Goal: Transaction & Acquisition: Purchase product/service

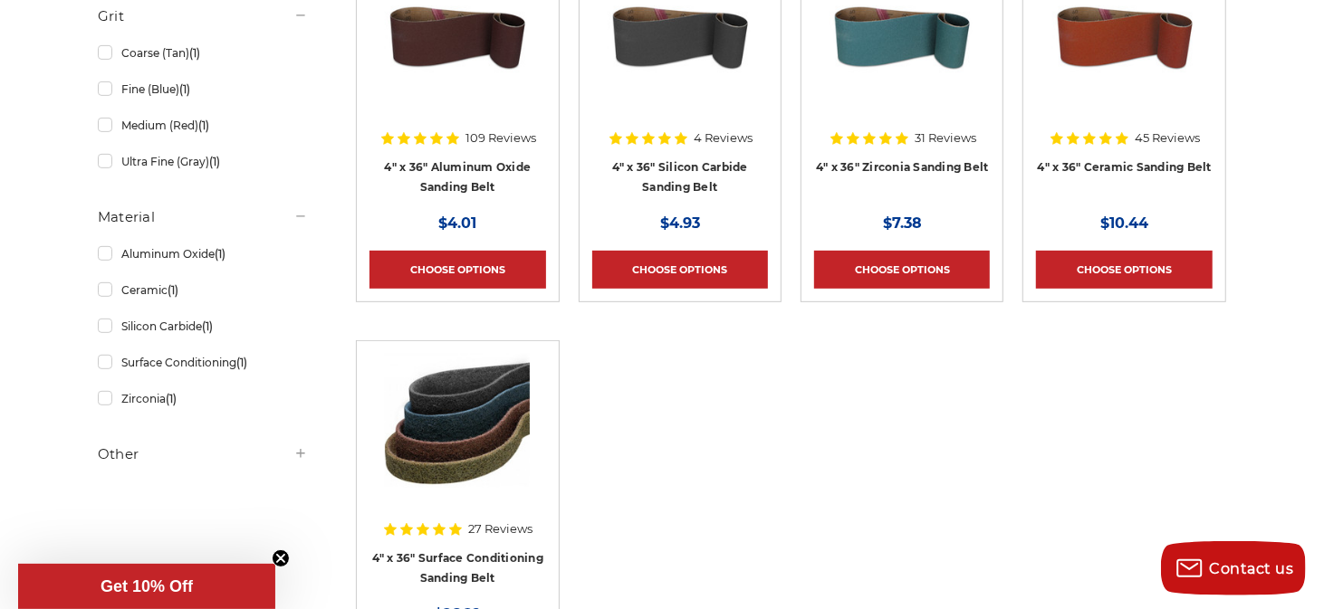
scroll to position [362, 0]
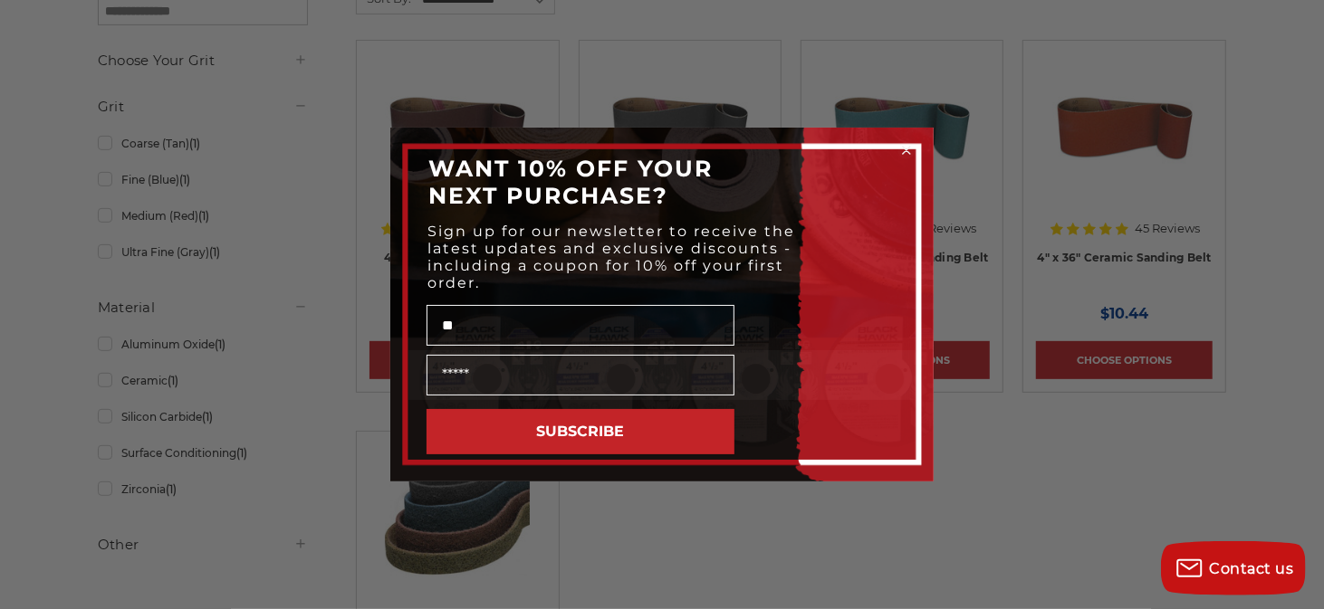
type input "***"
type input "**********"
type input "***"
click at [589, 432] on button "SUBSCRIBE" at bounding box center [580, 431] width 308 height 45
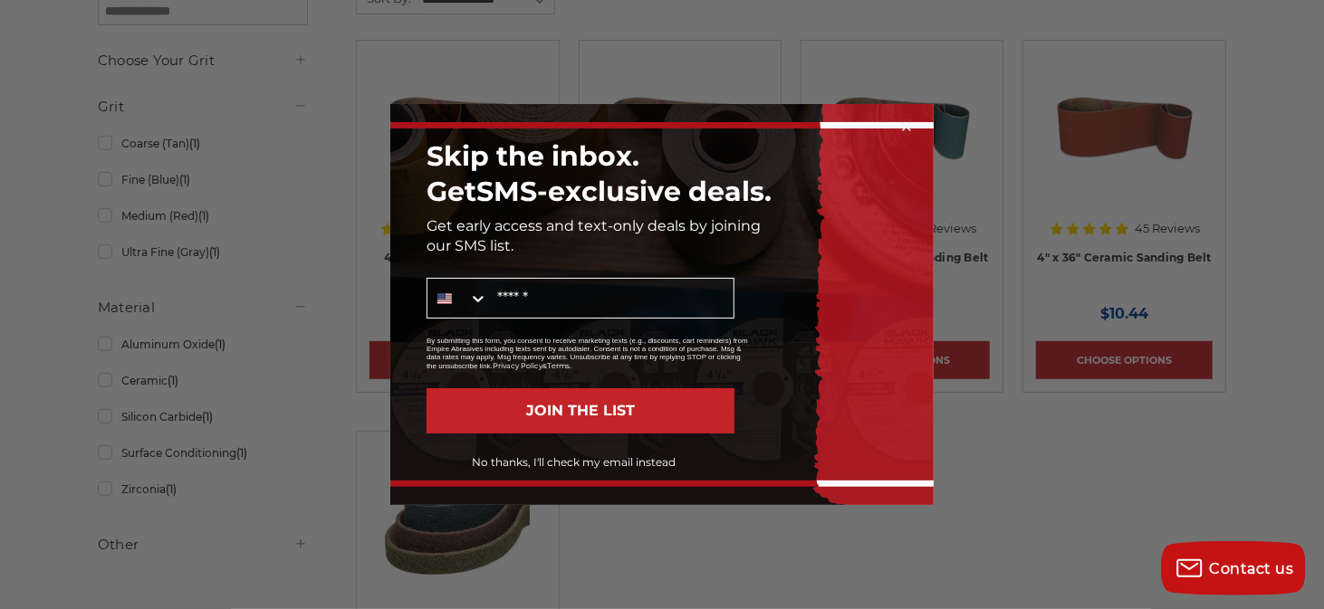
click at [590, 463] on button "No thanks, I'll check my email instead" at bounding box center [574, 462] width 321 height 31
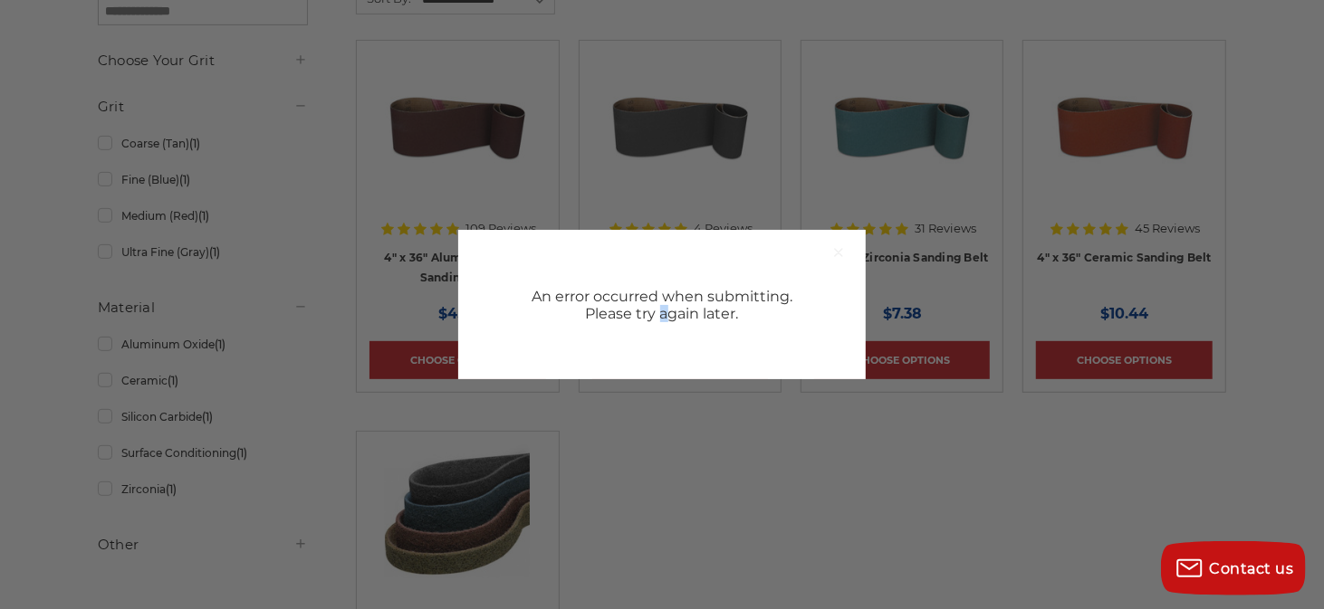
drag, startPoint x: 660, startPoint y: 436, endPoint x: 673, endPoint y: 432, distance: 13.5
click at [673, 430] on div "Close dialog An error occurred when submitting. Please try again later." at bounding box center [662, 304] width 1324 height 609
click at [884, 175] on div "Close dialog An error occurred when submitting. Please try again later." at bounding box center [662, 304] width 1324 height 609
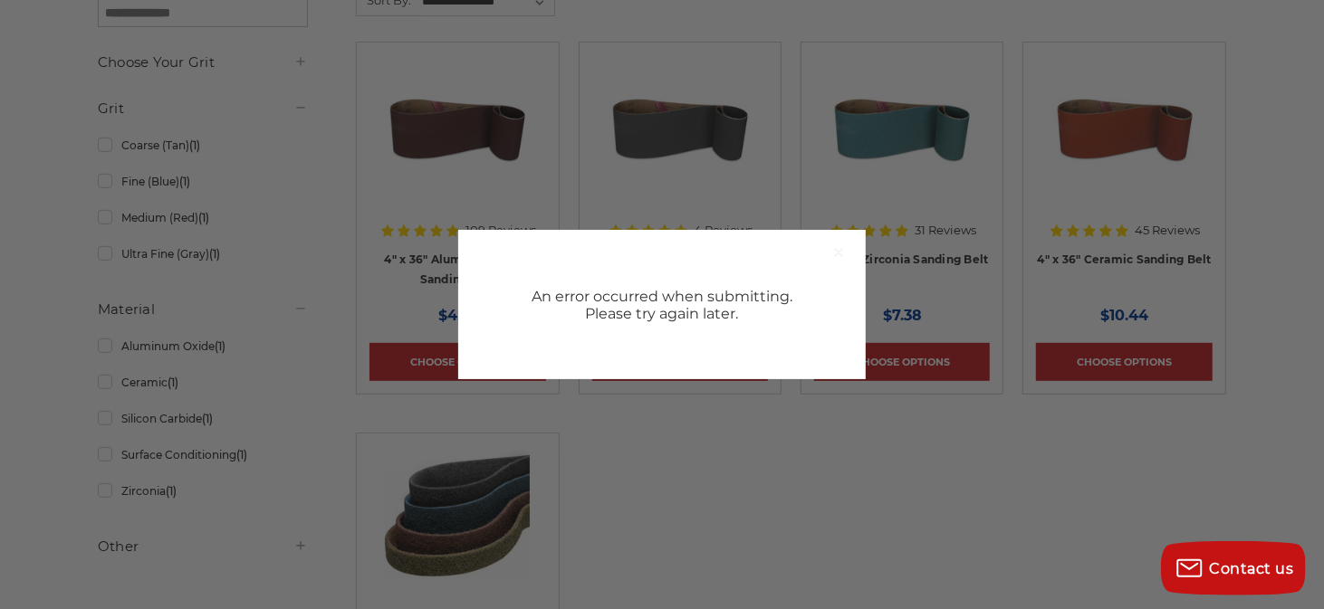
scroll to position [0, 0]
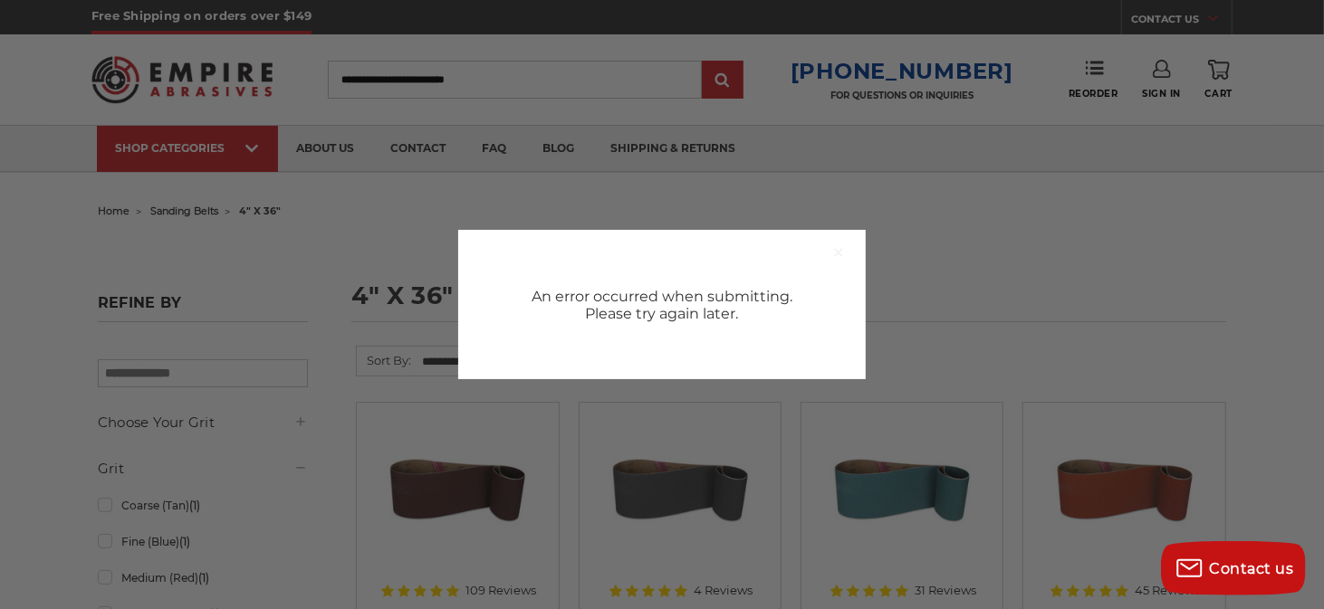
click at [836, 248] on circle "Close dialog" at bounding box center [838, 252] width 17 height 17
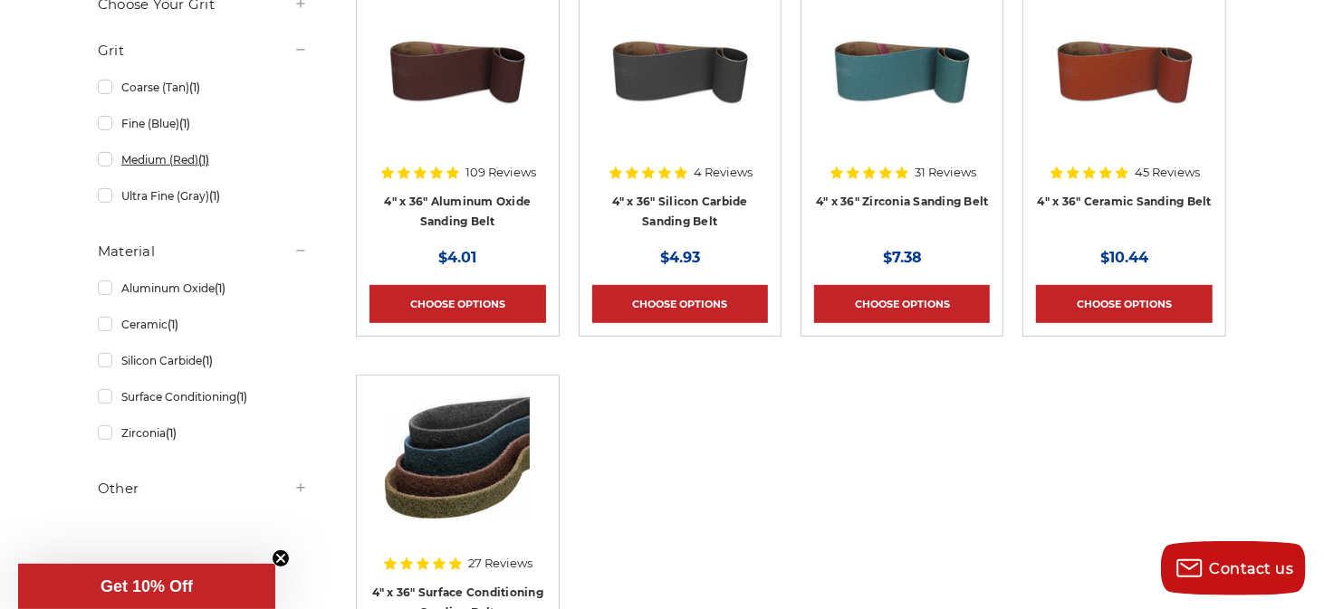
scroll to position [362, 0]
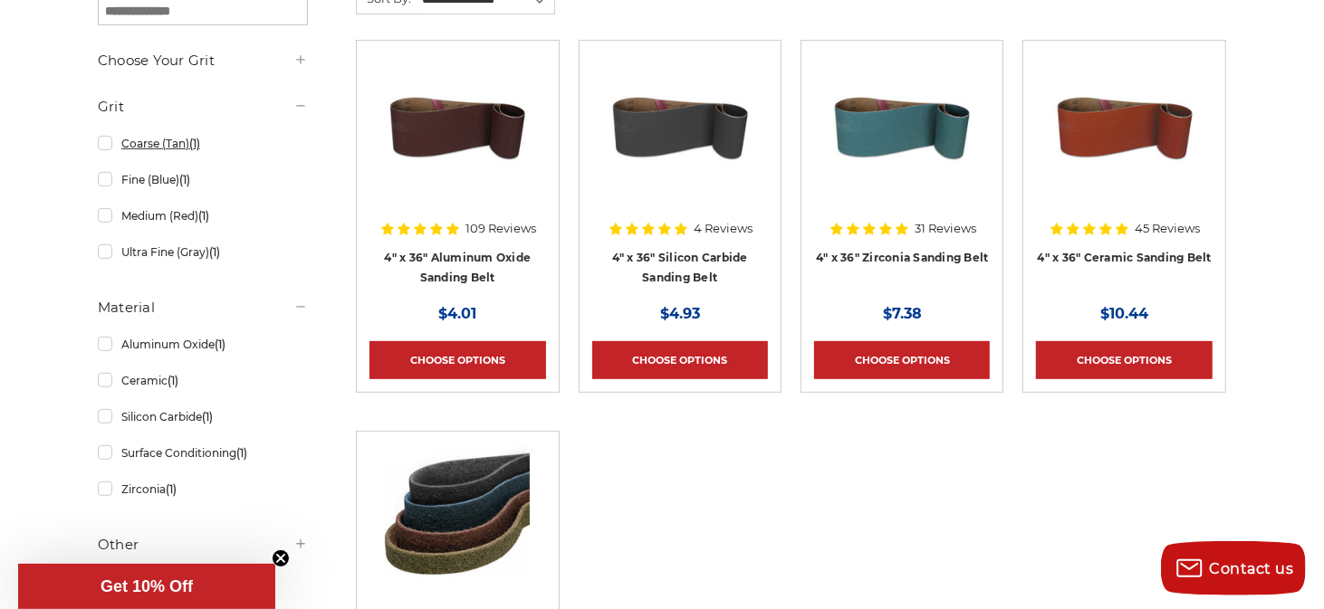
click at [104, 144] on link "Coarse (Tan) (1)" at bounding box center [203, 144] width 210 height 32
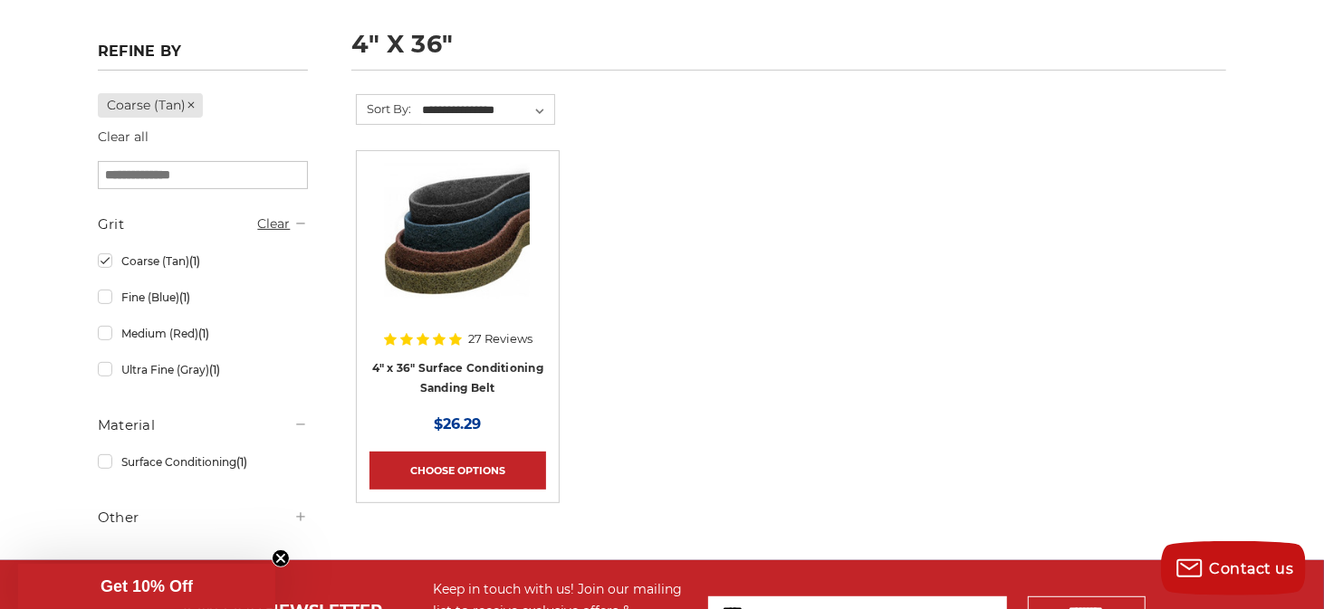
scroll to position [362, 0]
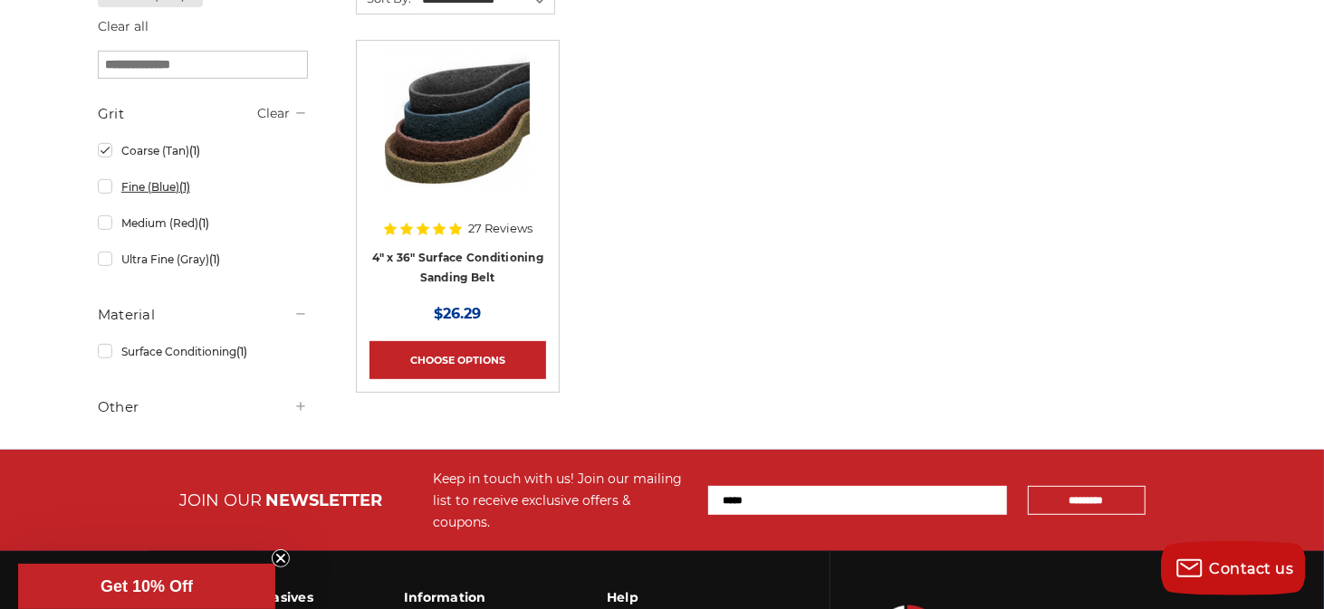
click at [106, 188] on link "Fine (Blue) (1)" at bounding box center [203, 187] width 210 height 32
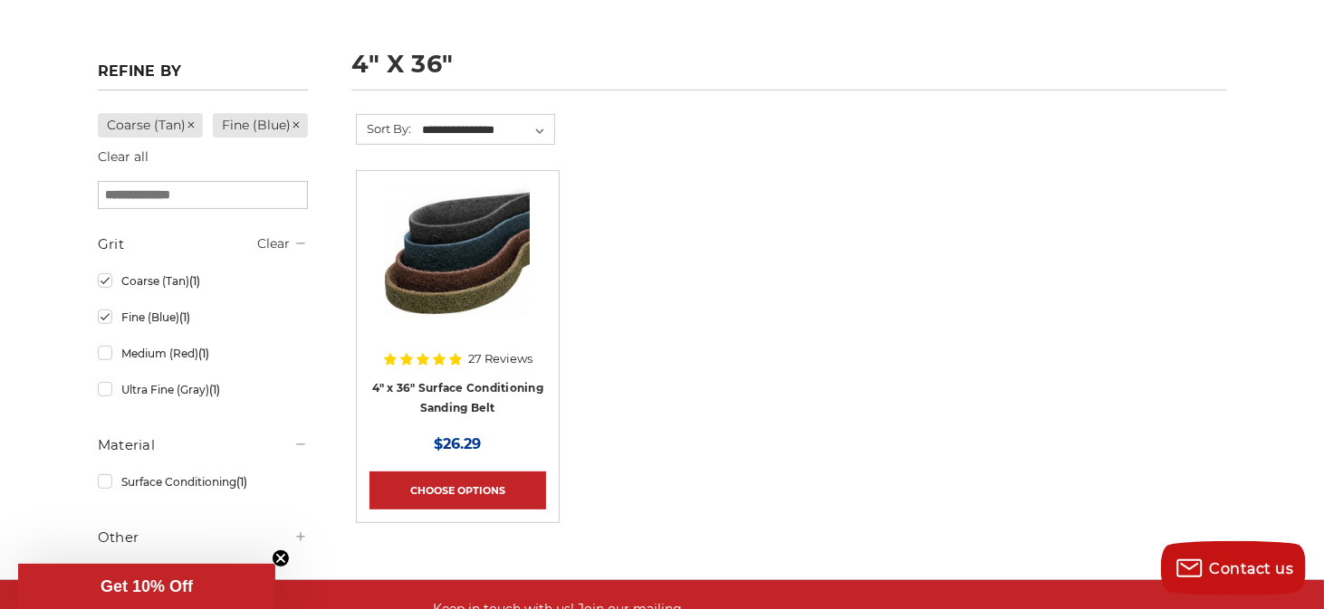
scroll to position [272, 0]
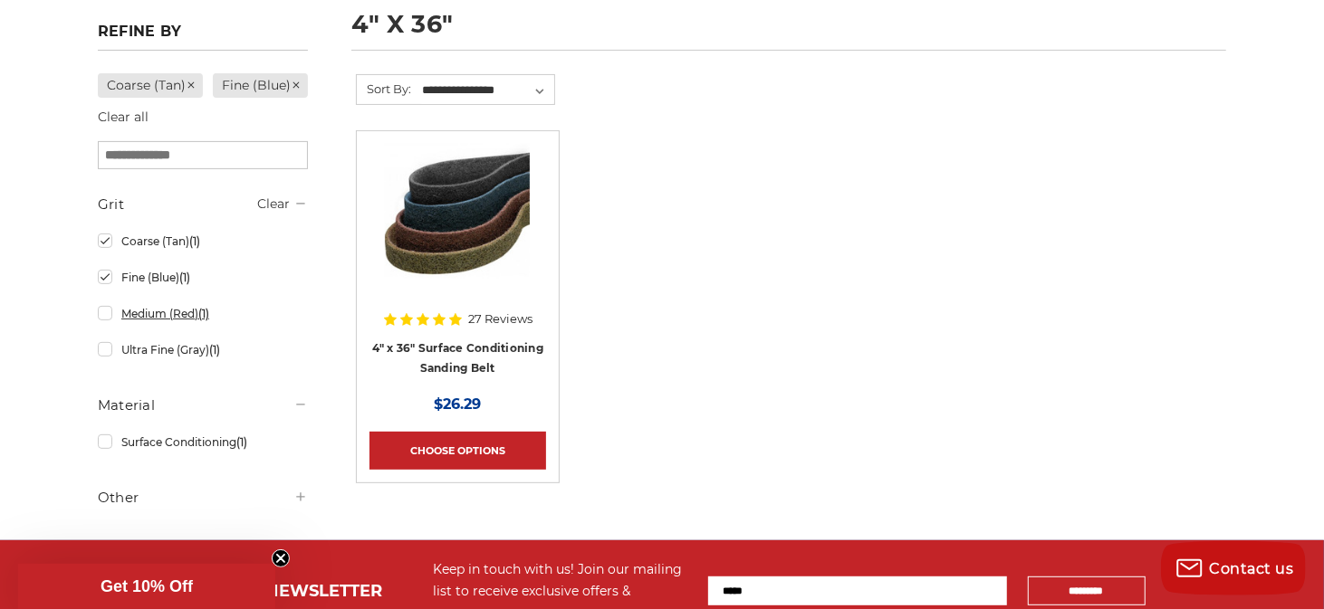
click at [110, 330] on link "Medium (Red) (1)" at bounding box center [203, 314] width 210 height 32
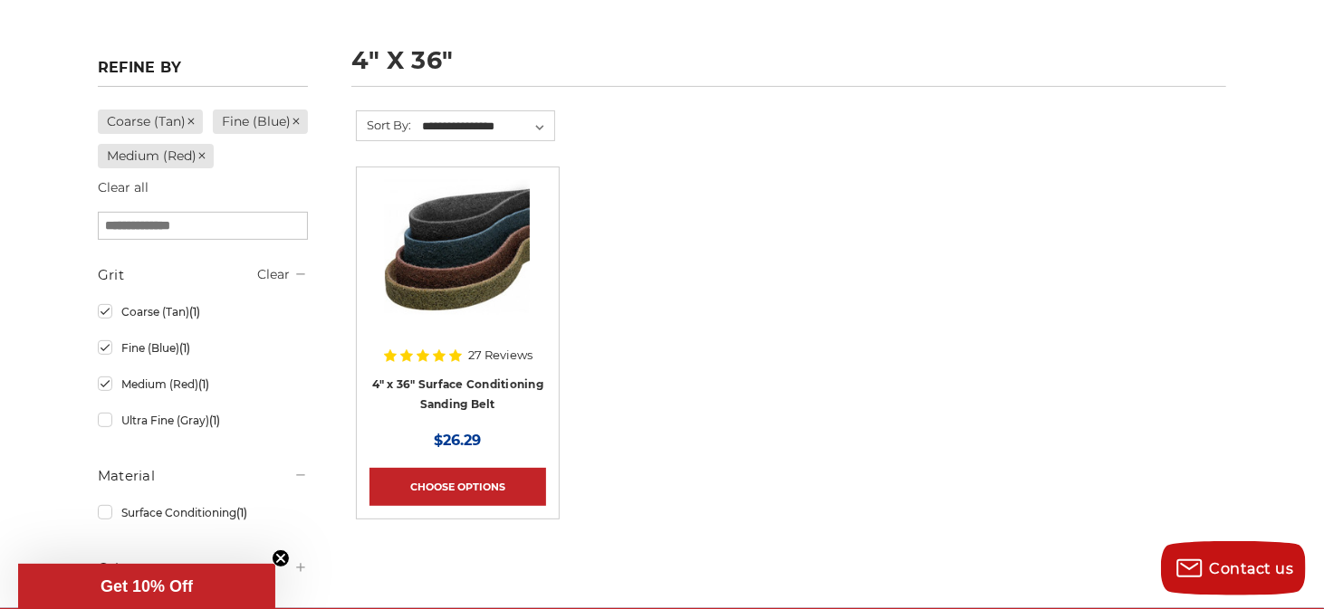
scroll to position [272, 0]
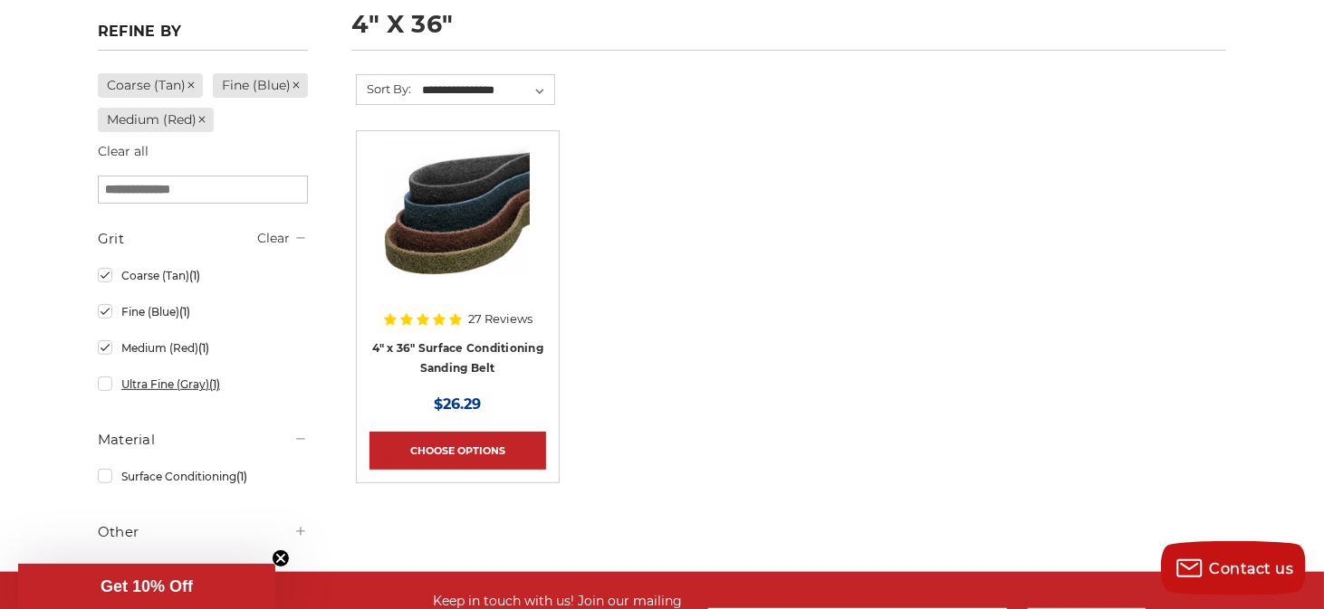
click at [105, 400] on link "Ultra Fine (Gray) (1)" at bounding box center [203, 384] width 210 height 32
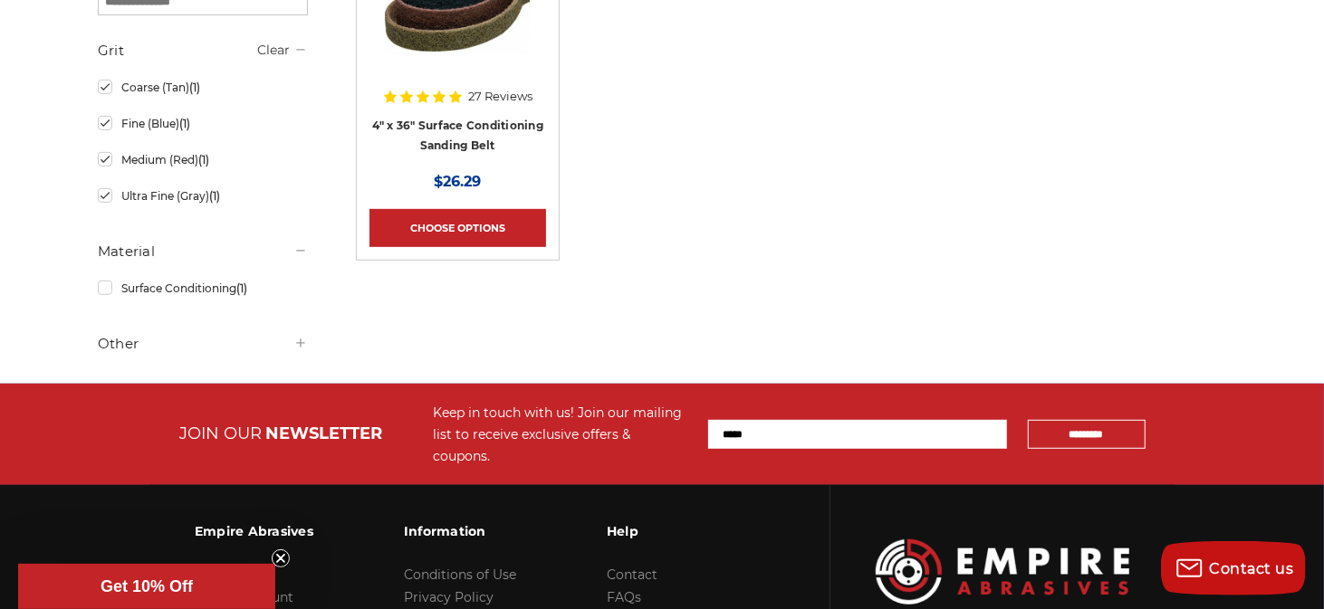
scroll to position [543, 0]
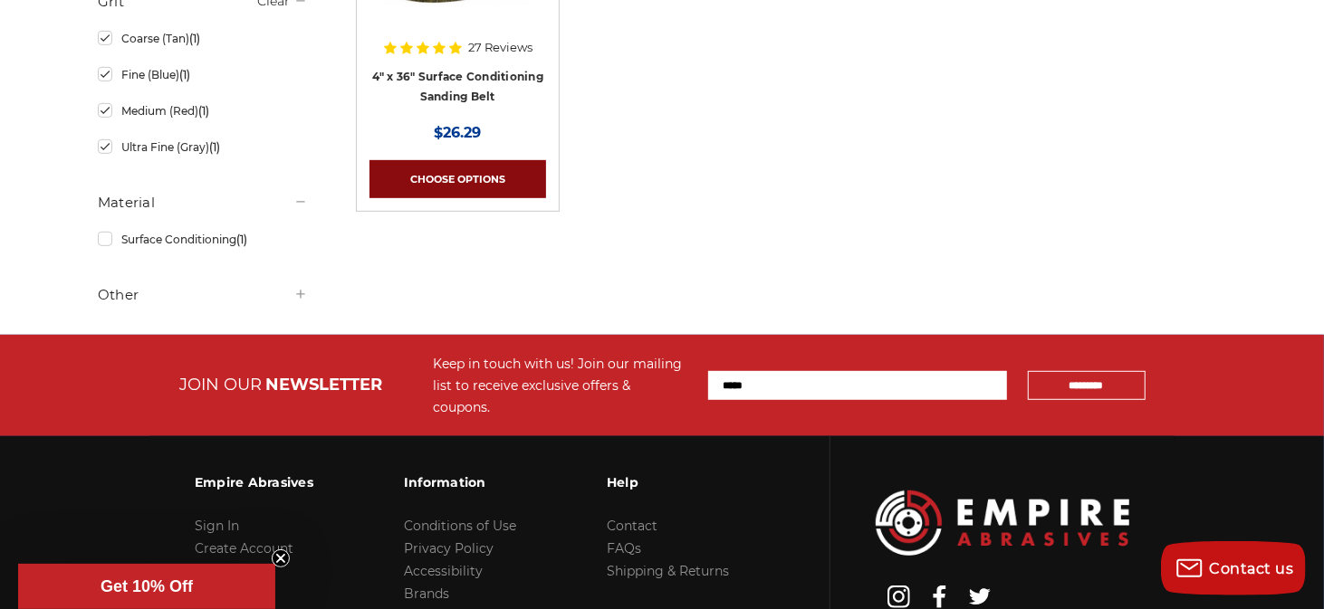
click at [480, 174] on link "Choose Options" at bounding box center [457, 179] width 176 height 38
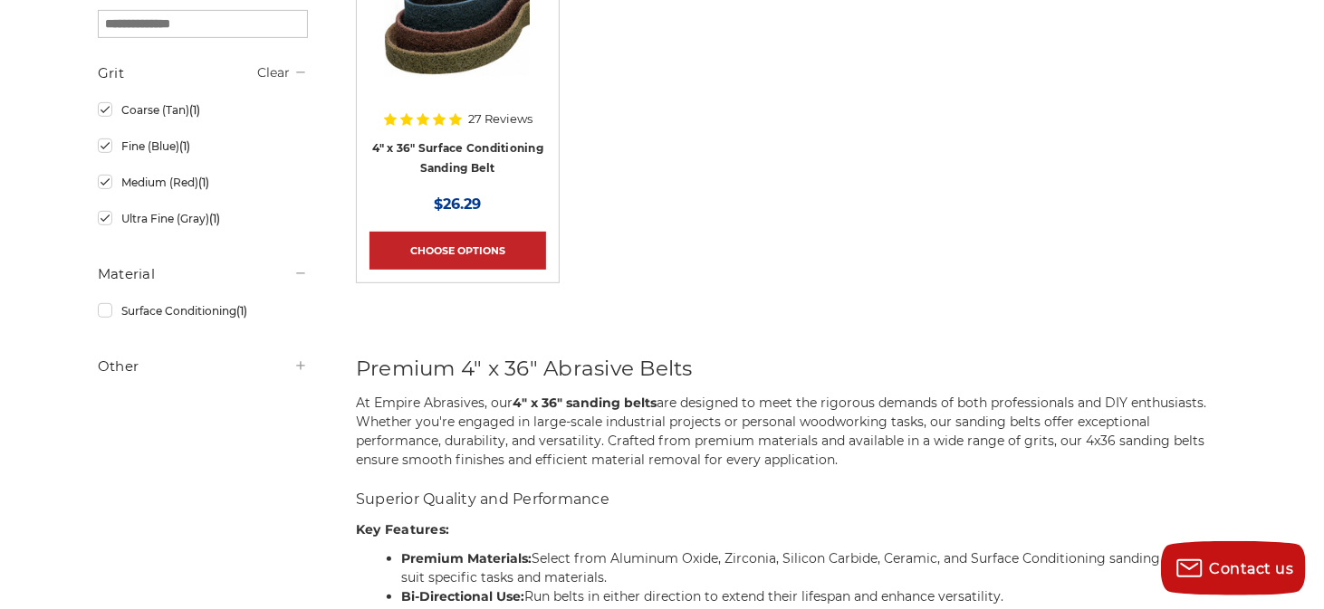
scroll to position [272, 0]
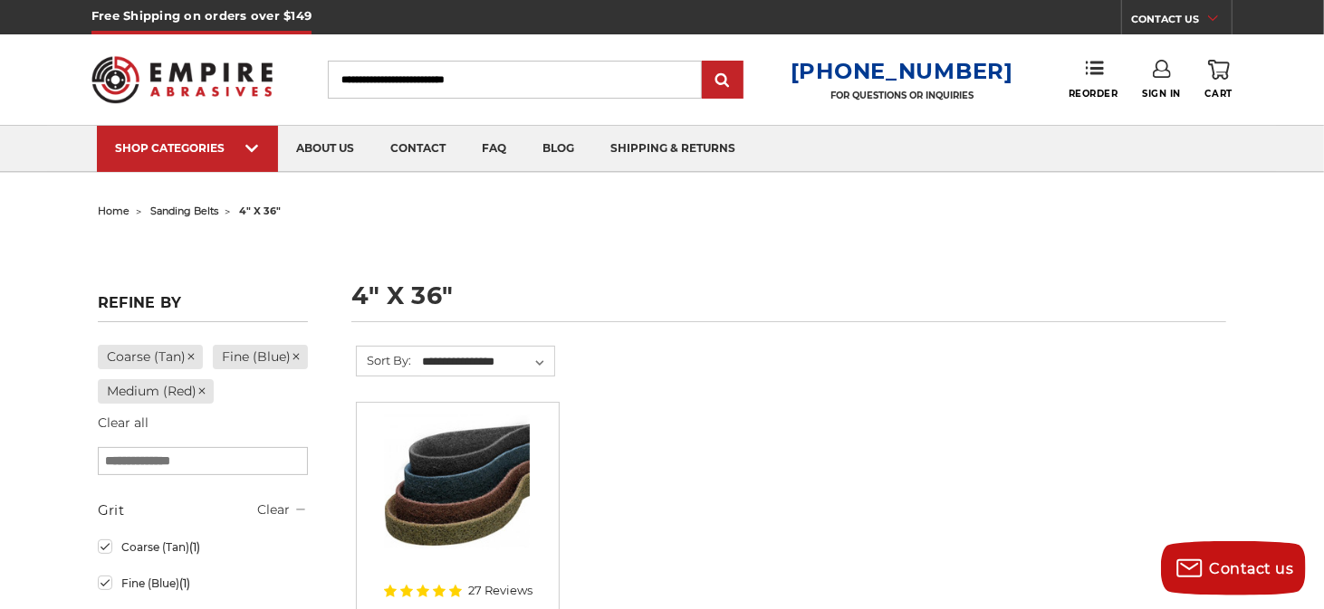
scroll to position [272, 0]
